Goal: Task Accomplishment & Management: Manage account settings

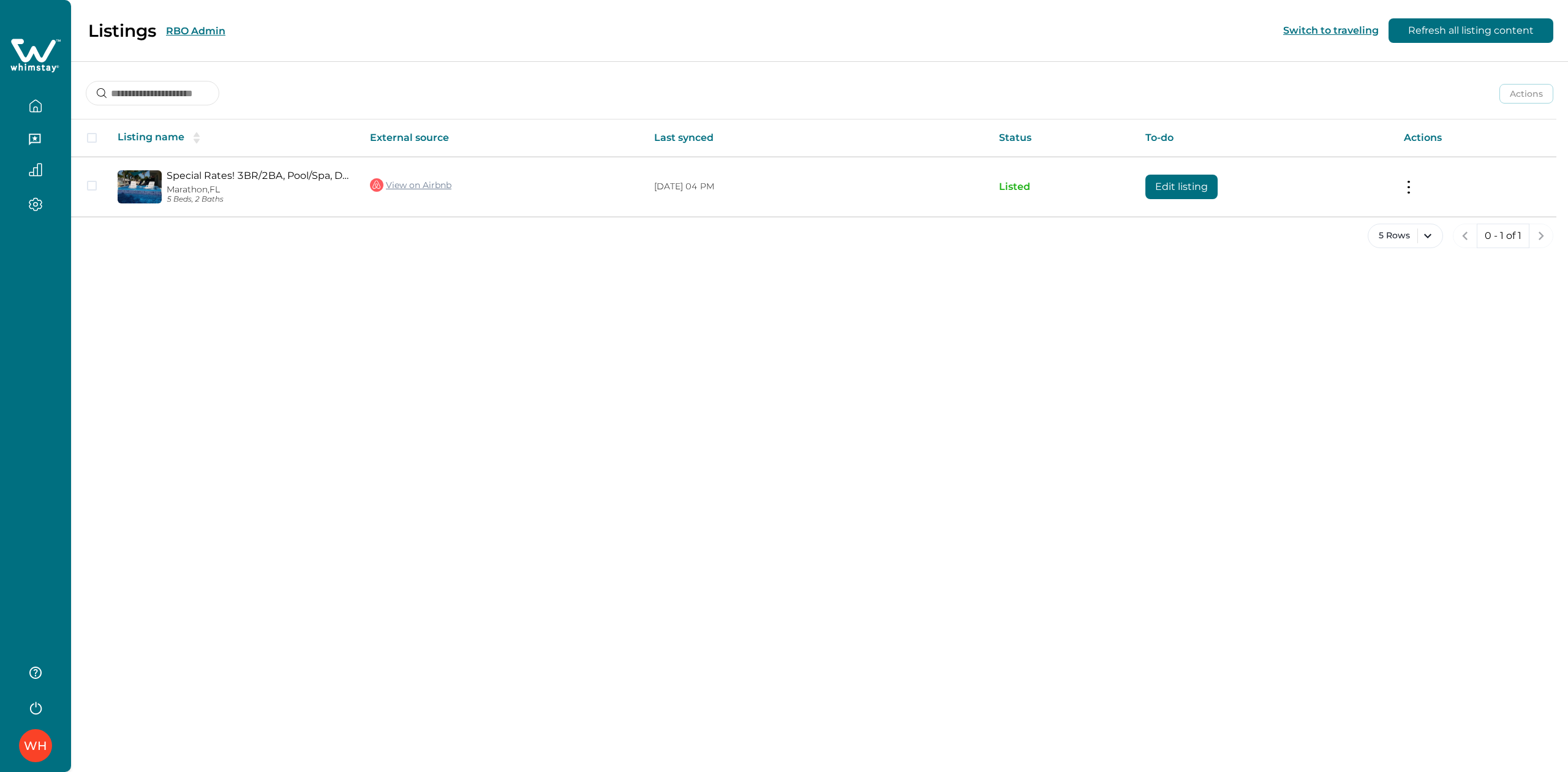
click at [212, 28] on button "RBO Admin" at bounding box center [195, 31] width 59 height 12
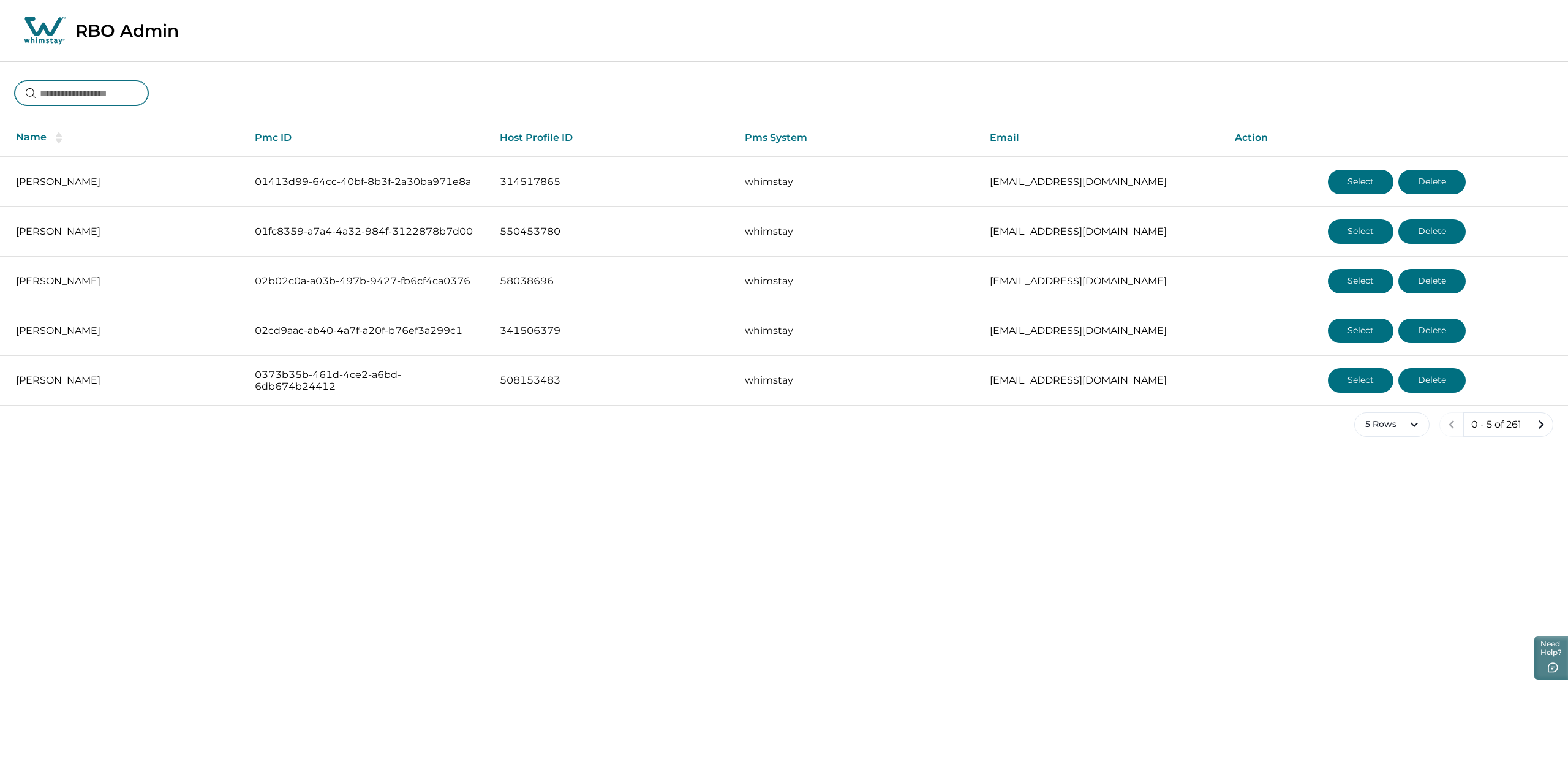
click at [131, 94] on input at bounding box center [81, 93] width 134 height 25
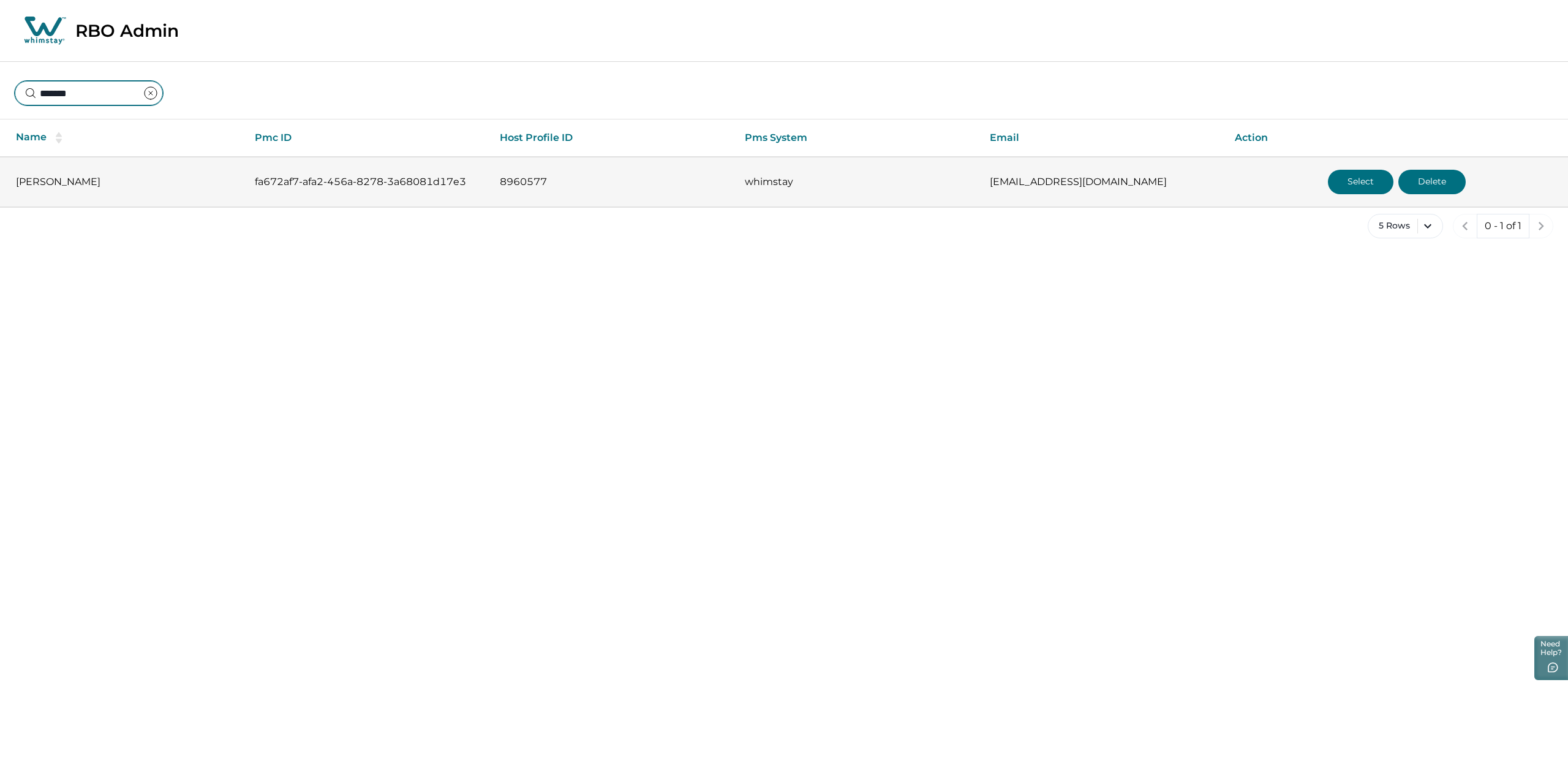
type input "*******"
click at [1348, 192] on button "Select" at bounding box center [1361, 182] width 65 height 25
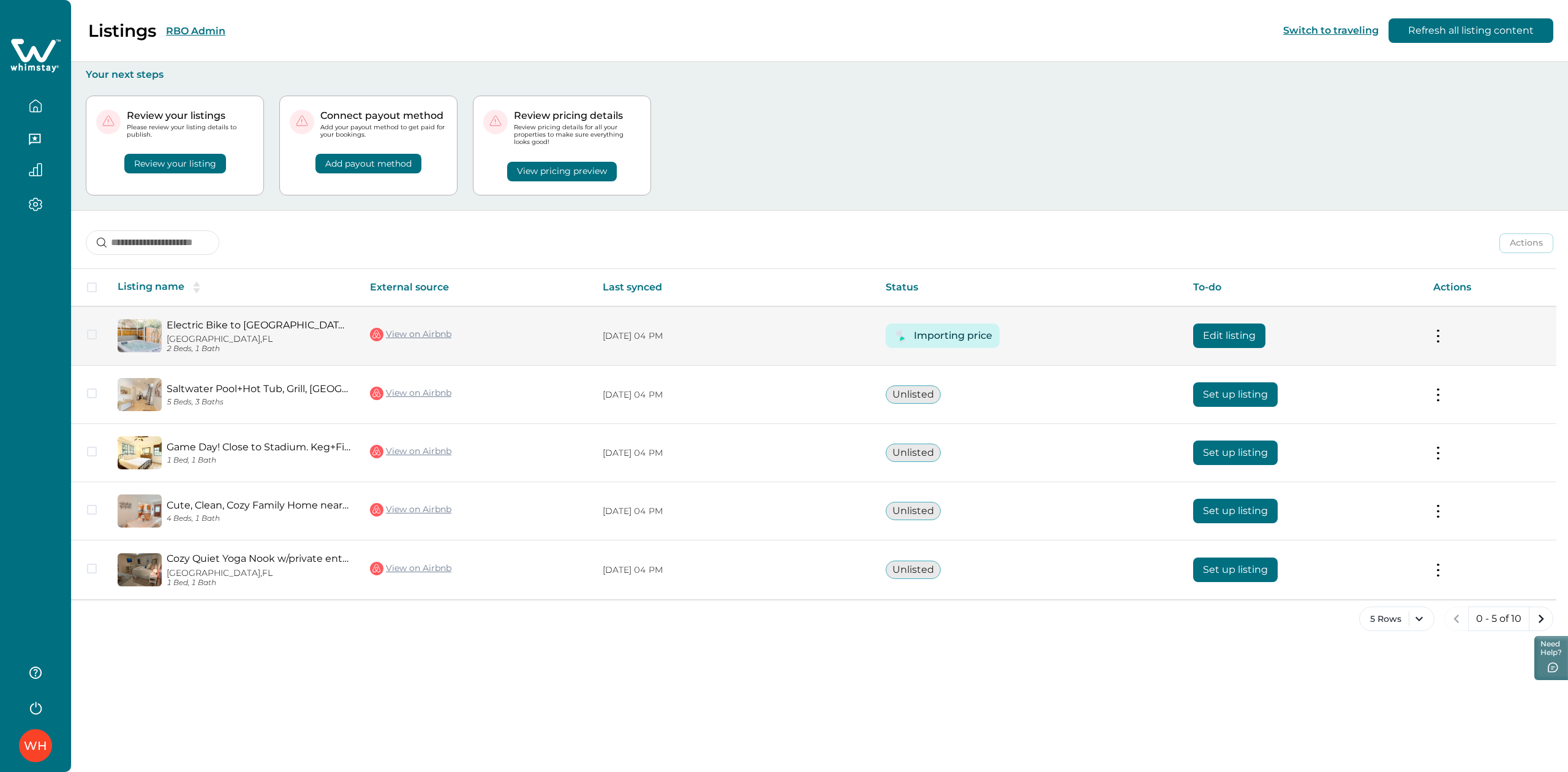
click at [1211, 340] on button "Edit listing" at bounding box center [1229, 336] width 72 height 25
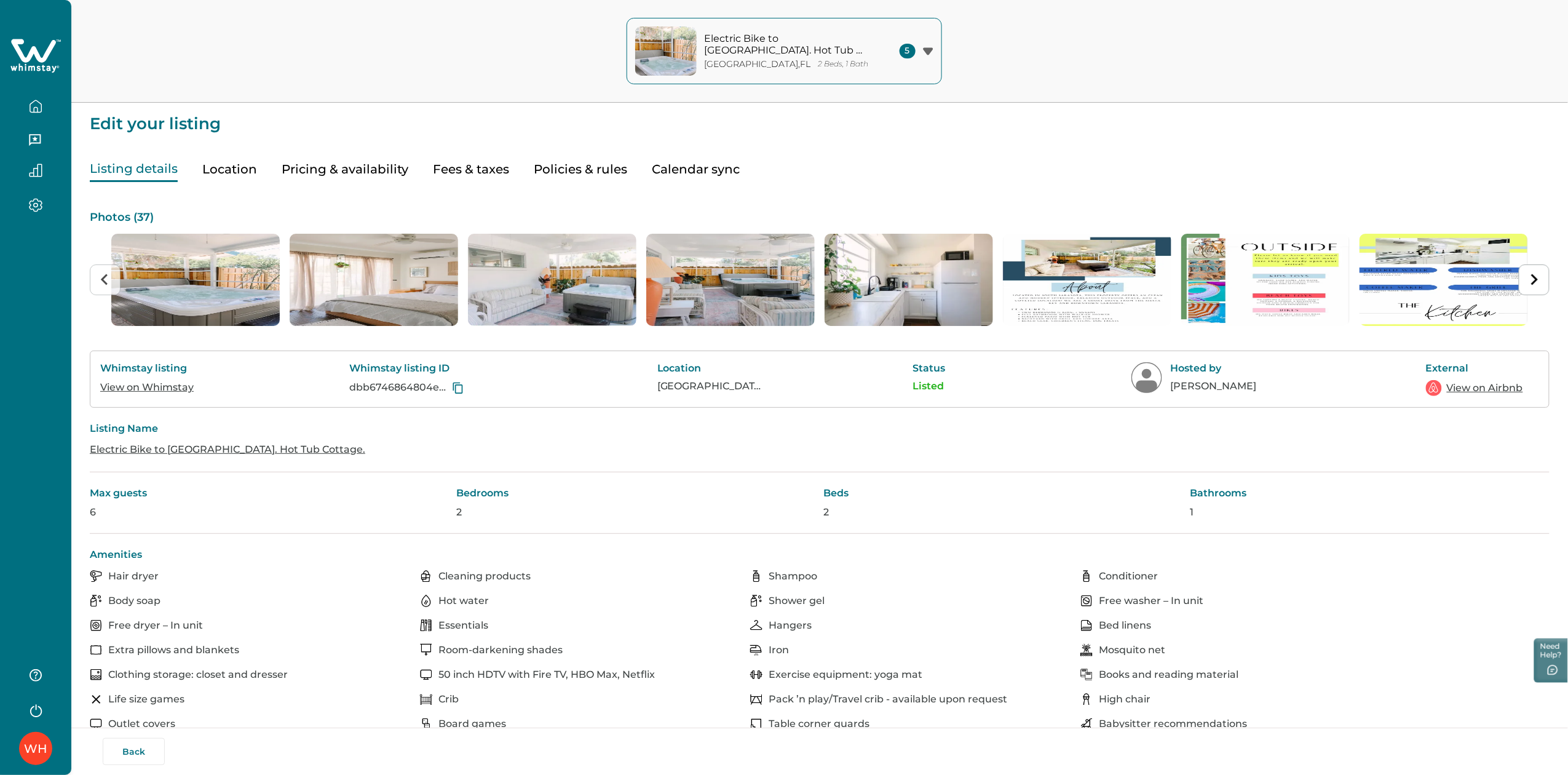
click at [458, 159] on button "Fees & taxes" at bounding box center [470, 169] width 76 height 25
type input "**"
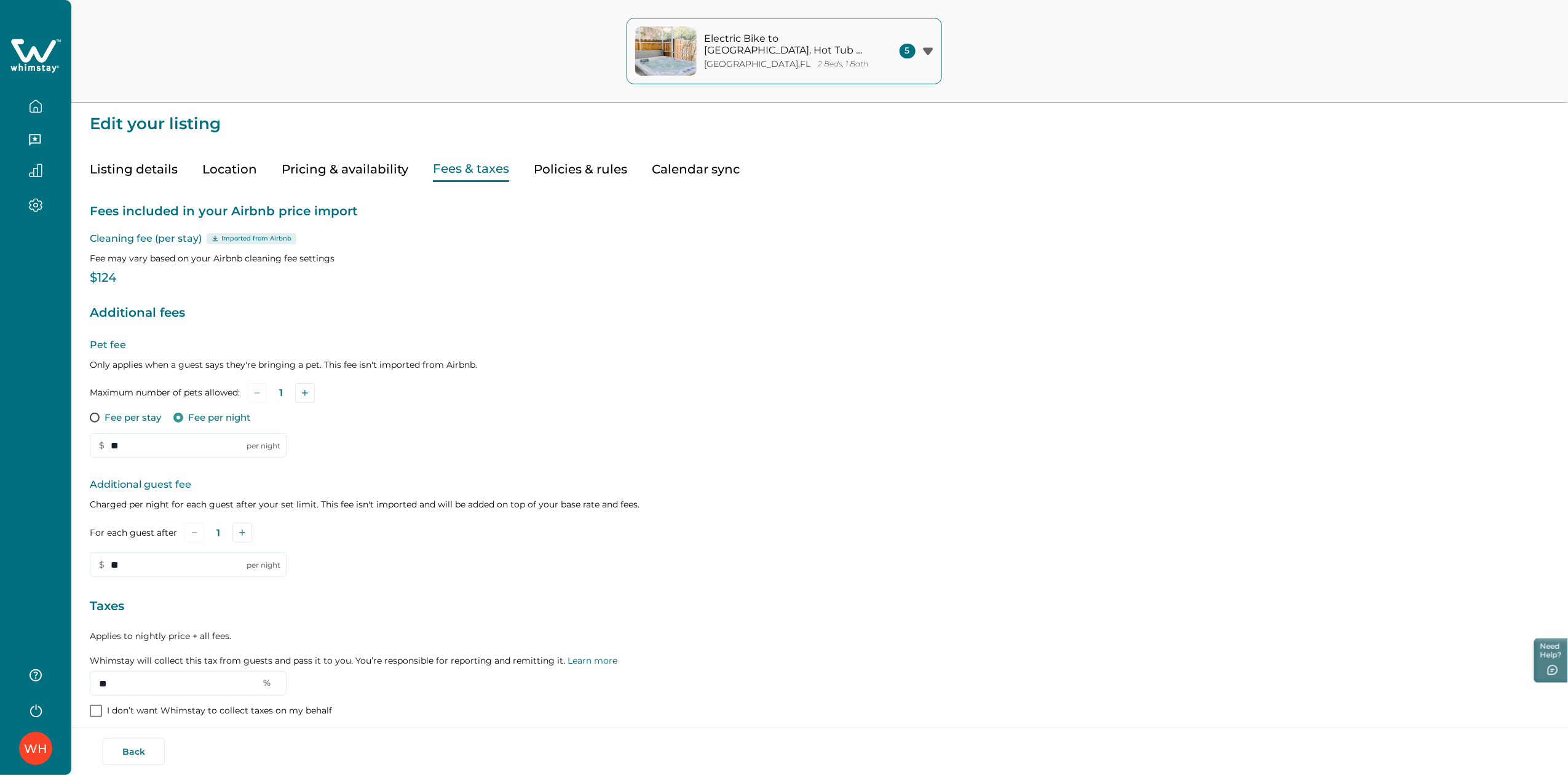
click at [365, 163] on button "Pricing & availability" at bounding box center [345, 169] width 126 height 25
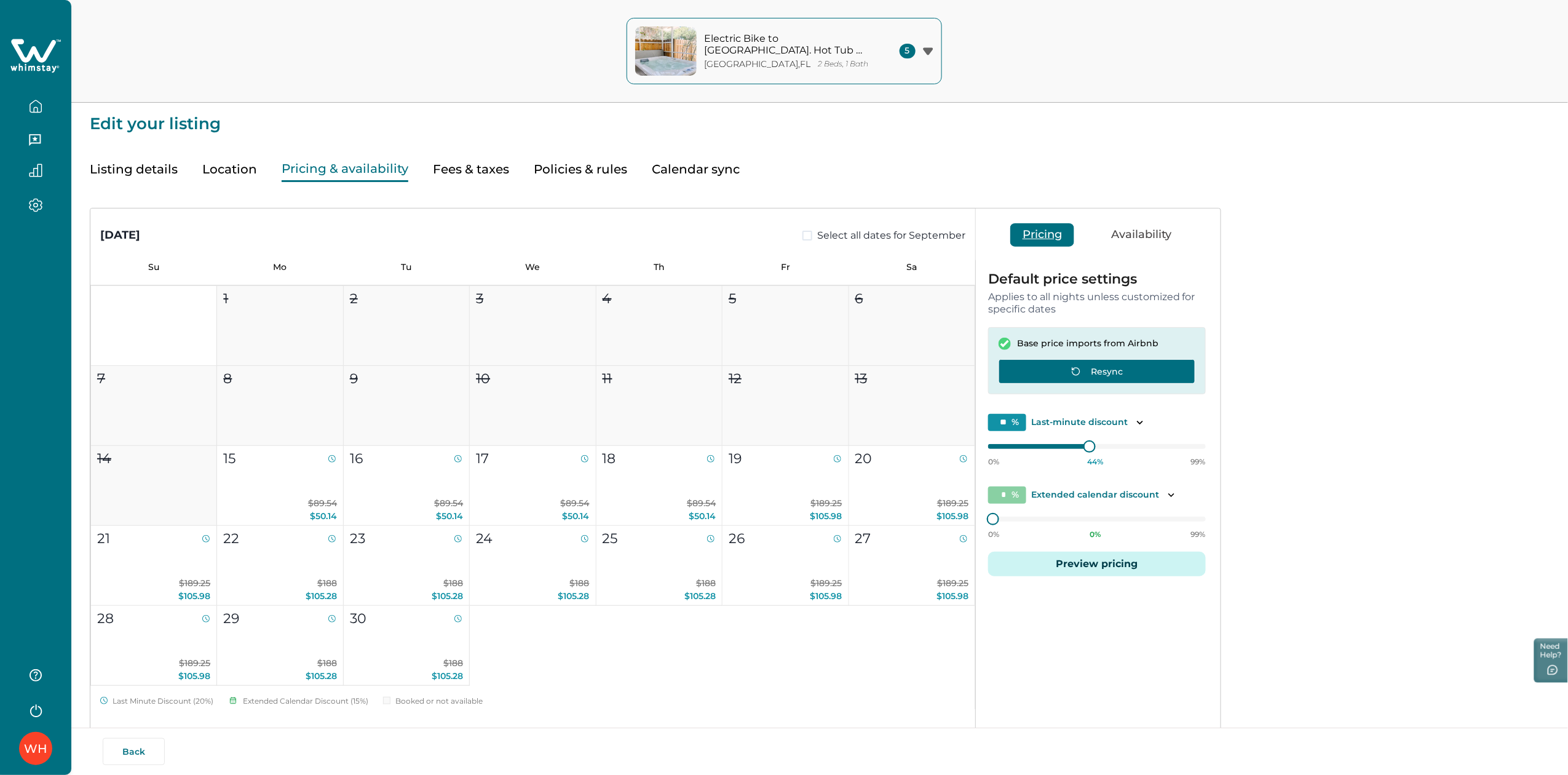
click at [1103, 366] on button "Resync" at bounding box center [1097, 372] width 197 height 25
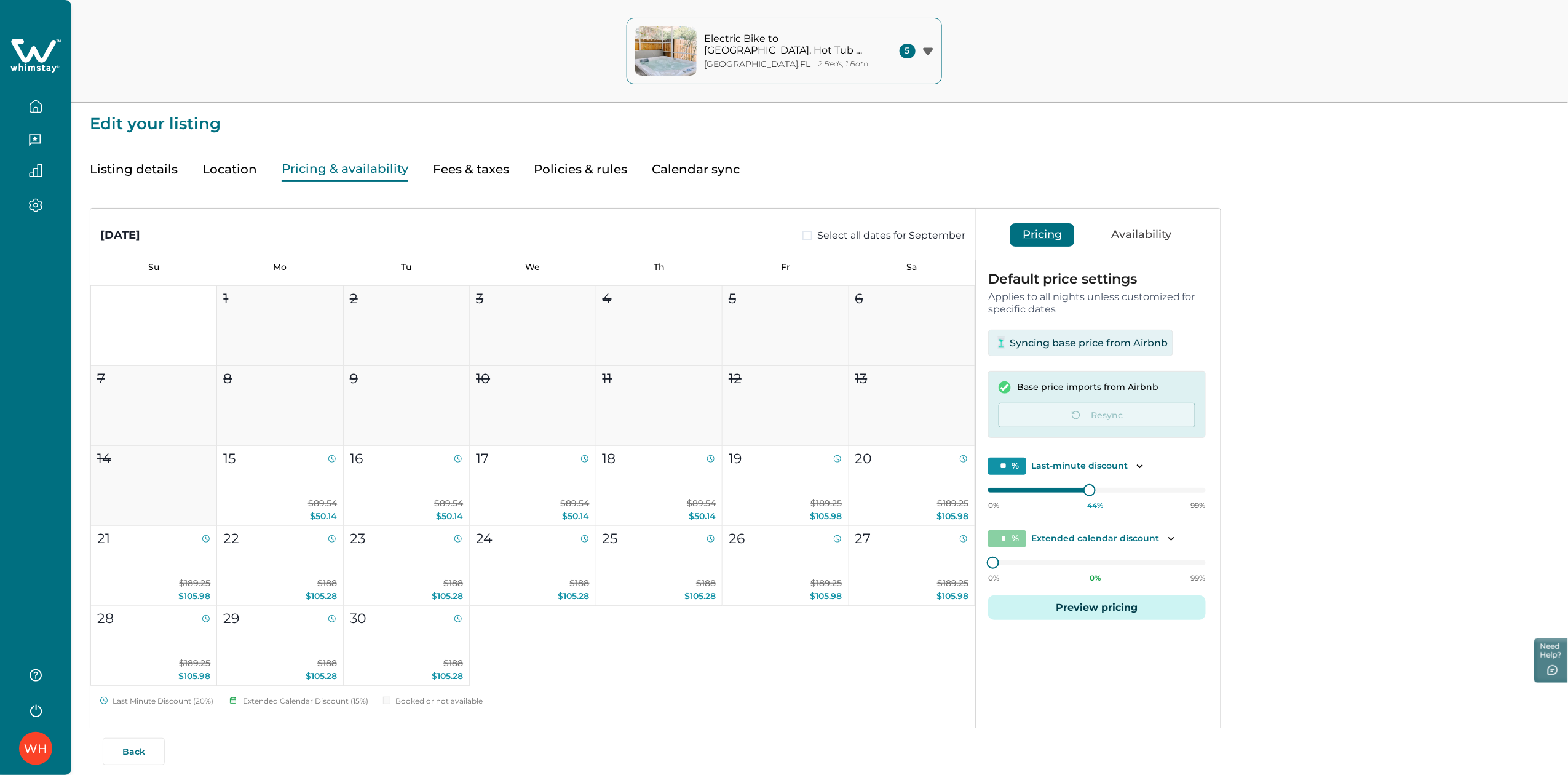
click at [32, 102] on icon "button" at bounding box center [35, 106] width 14 height 14
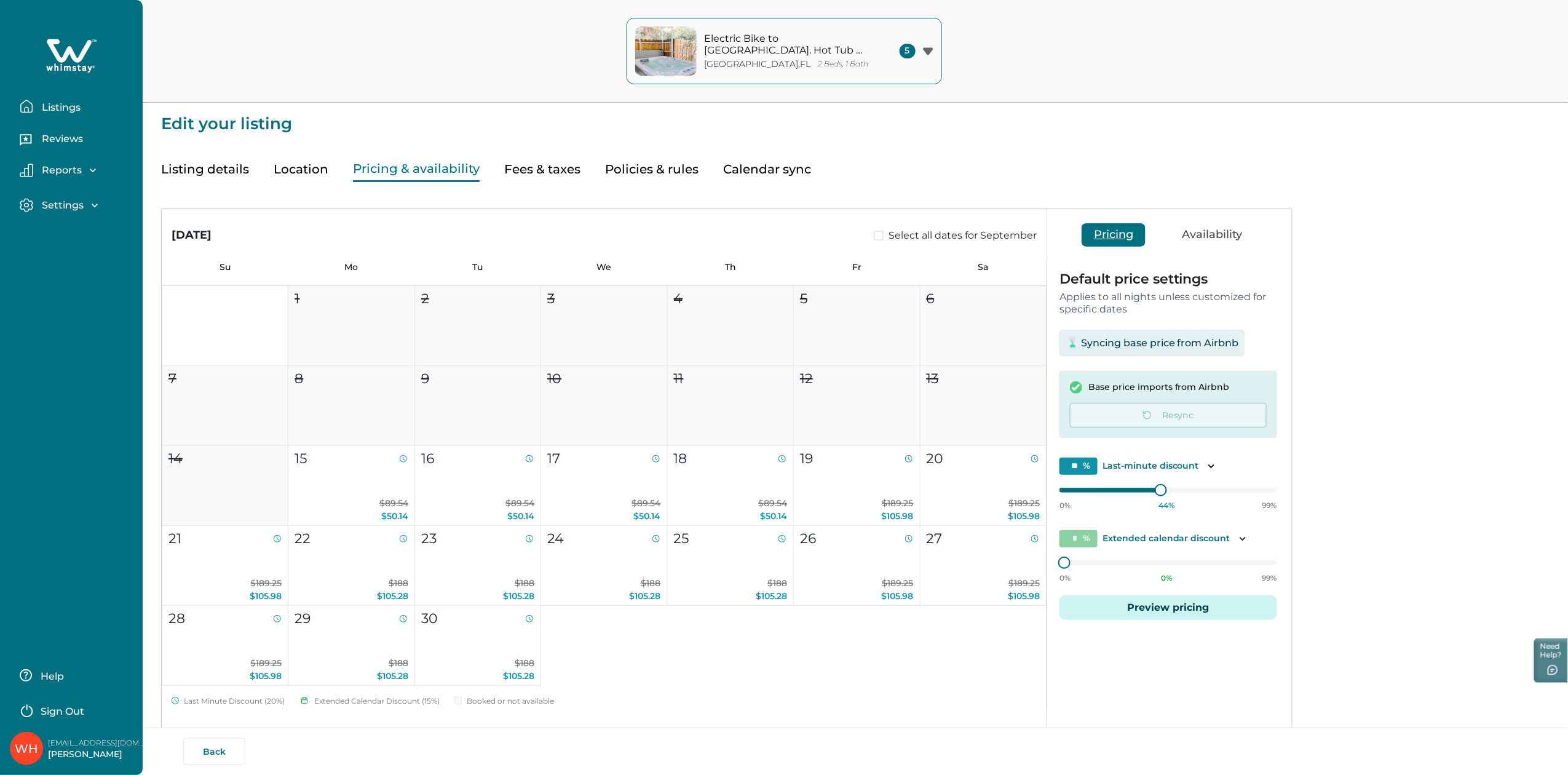
click at [62, 105] on p "Listings" at bounding box center [59, 108] width 42 height 12
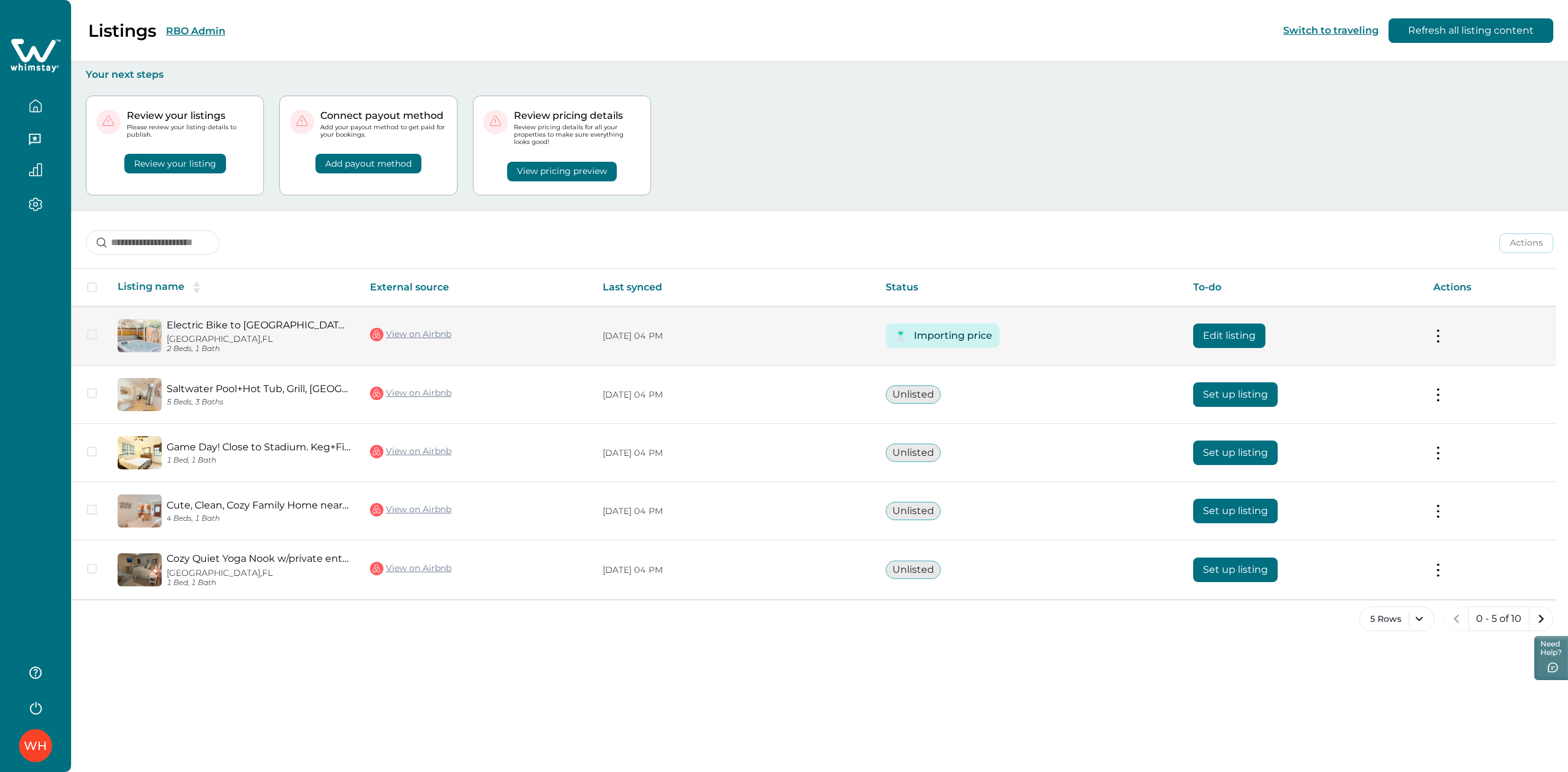
click at [1250, 336] on button "Edit listing" at bounding box center [1229, 336] width 72 height 25
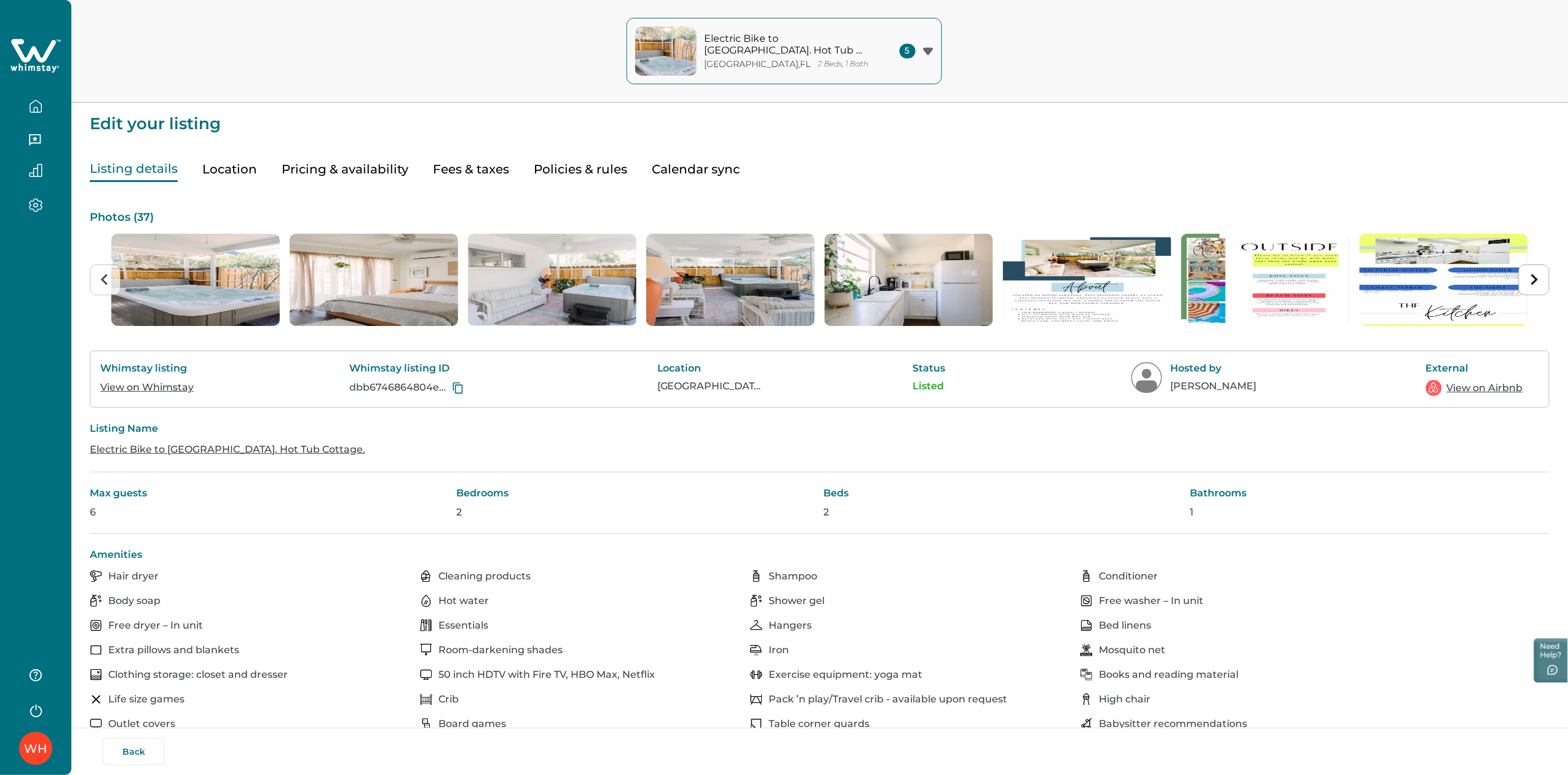
click at [458, 386] on icon at bounding box center [458, 388] width 12 height 12
click at [45, 102] on button "button" at bounding box center [35, 106] width 52 height 25
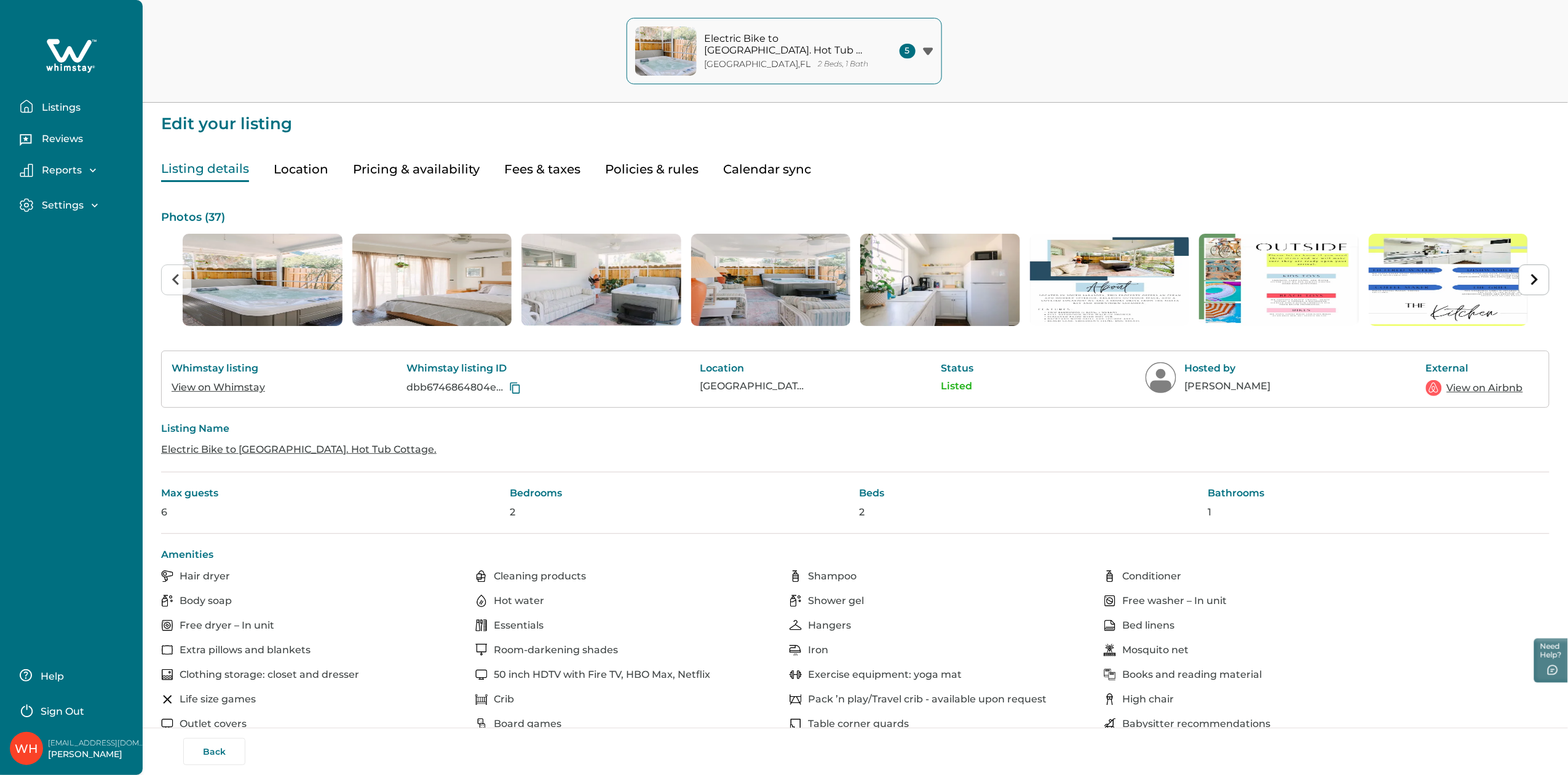
click at [45, 102] on p "Listings" at bounding box center [59, 108] width 42 height 12
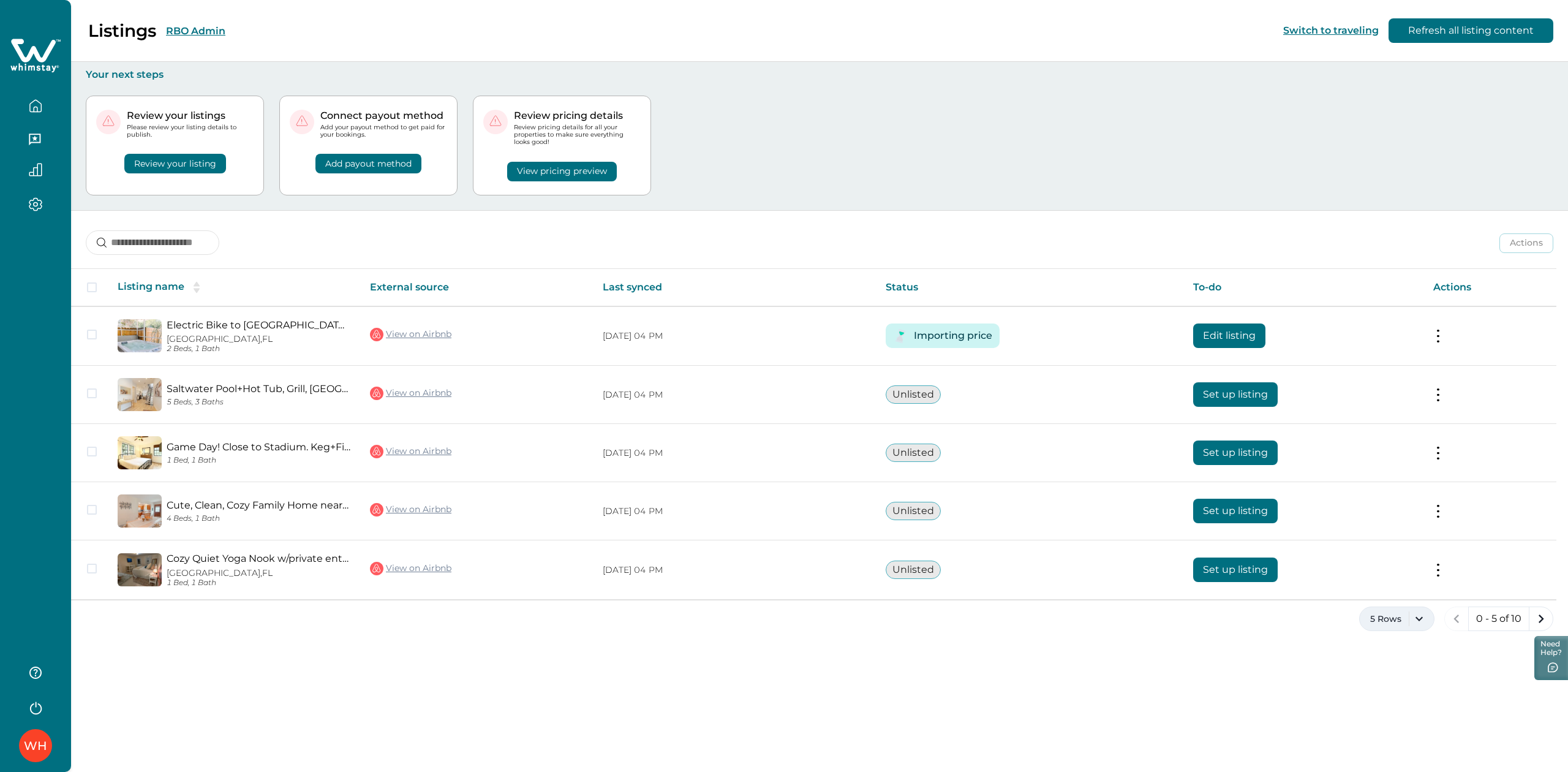
click at [1398, 622] on button "5 Rows" at bounding box center [1397, 618] width 75 height 25
click at [1390, 591] on button "100 Rows" at bounding box center [1396, 585] width 65 height 25
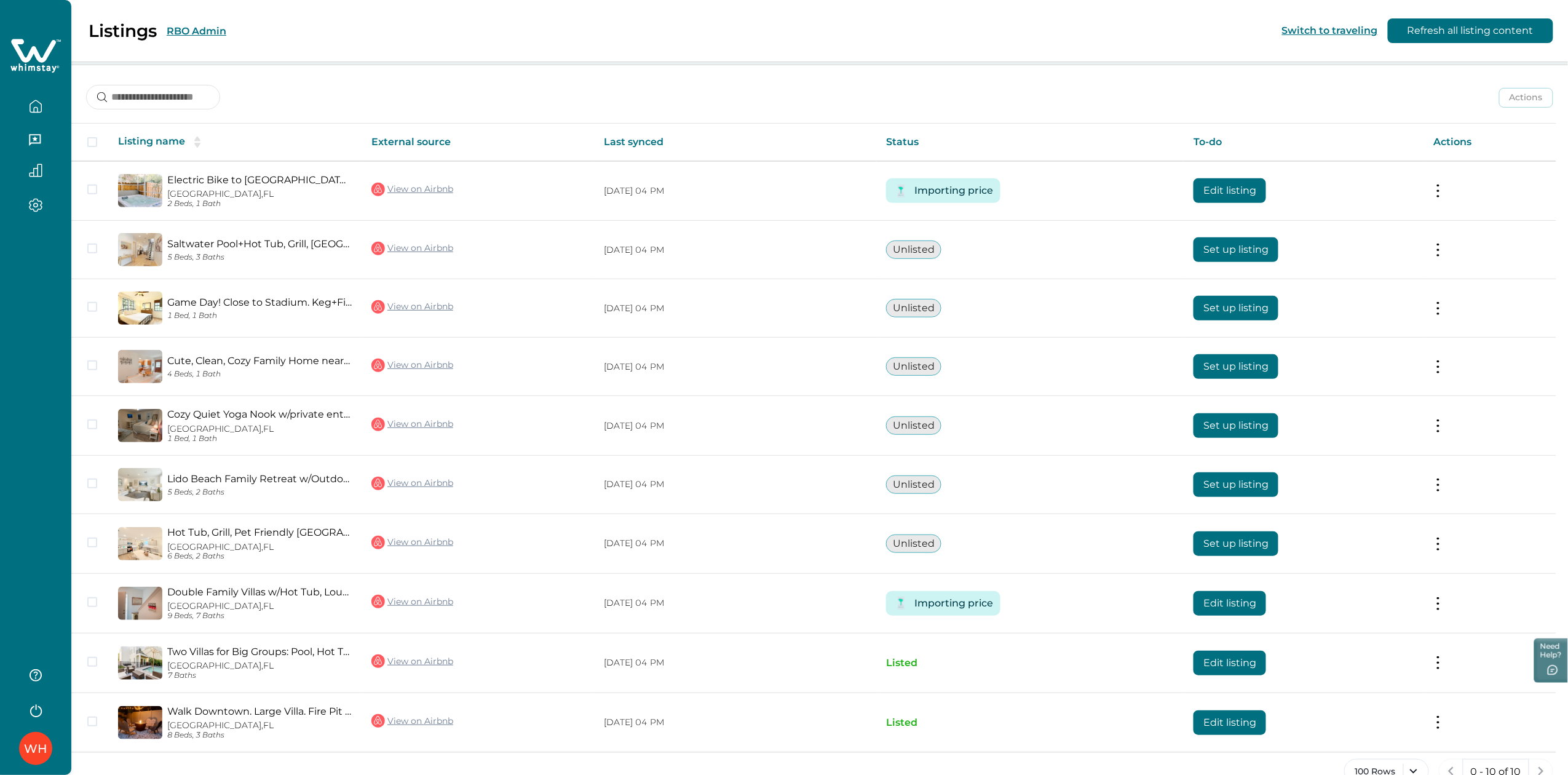
scroll to position [174, 0]
